Goal: Find specific page/section: Find specific page/section

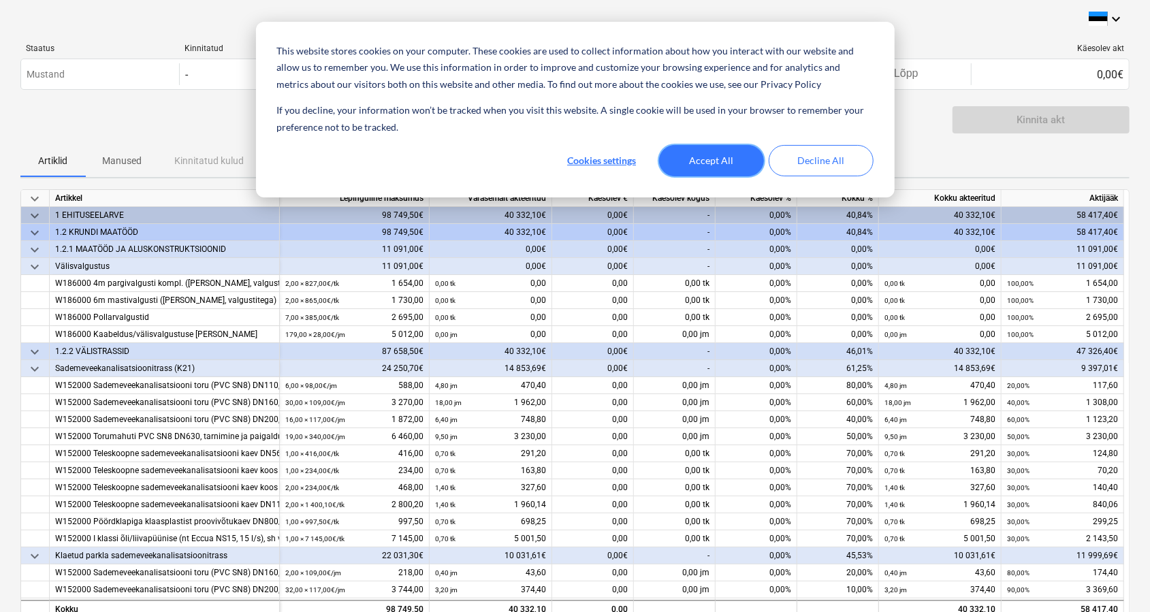
click at [730, 167] on button "Accept All" at bounding box center [711, 160] width 105 height 31
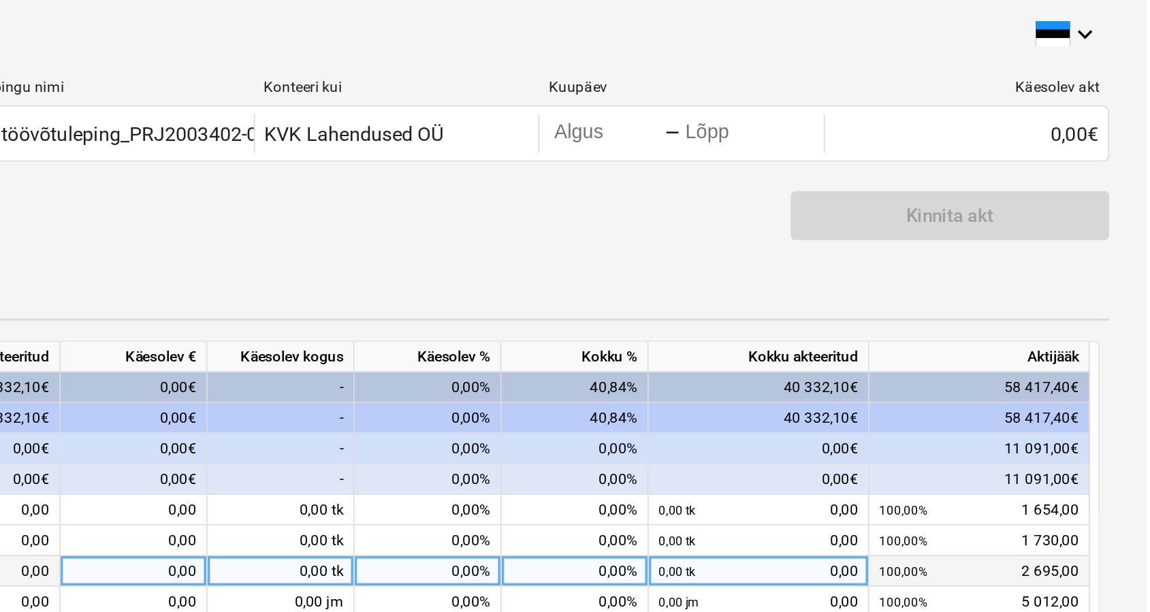
click at [1093, 310] on div "100,00% 2 695,00" at bounding box center [1056, 317] width 111 height 17
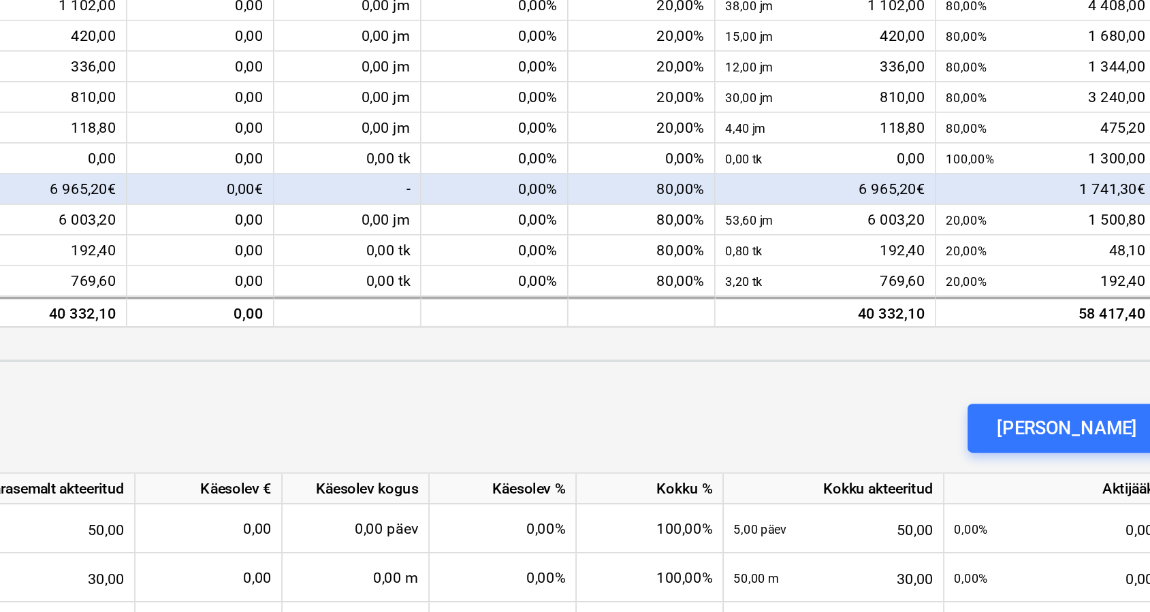
scroll to position [393, 0]
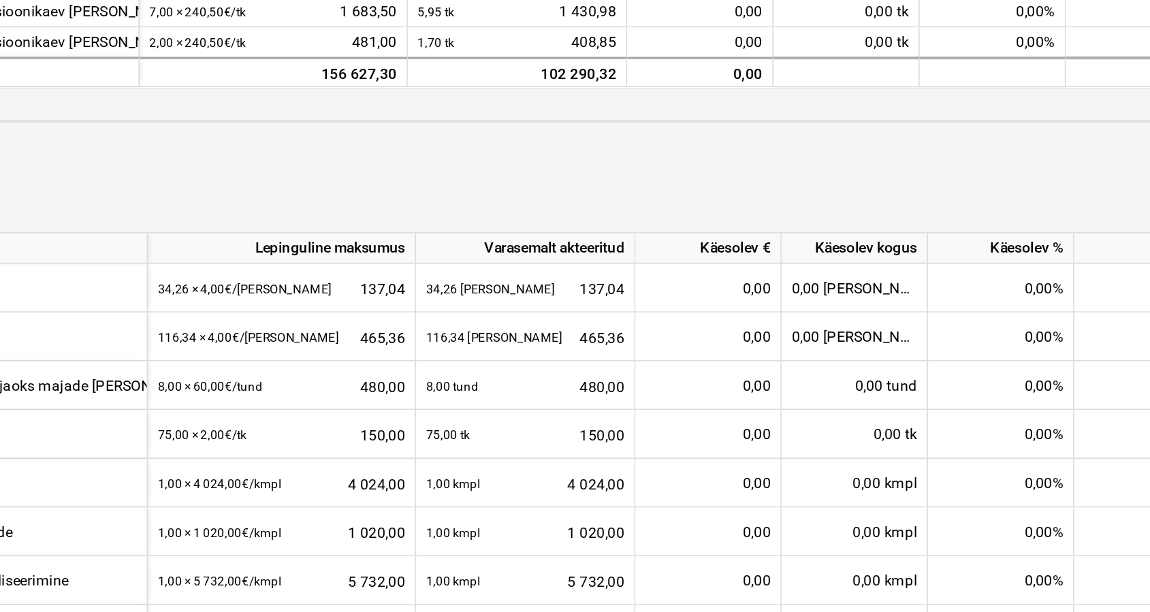
scroll to position [298, 0]
